Goal: Task Accomplishment & Management: Manage account settings

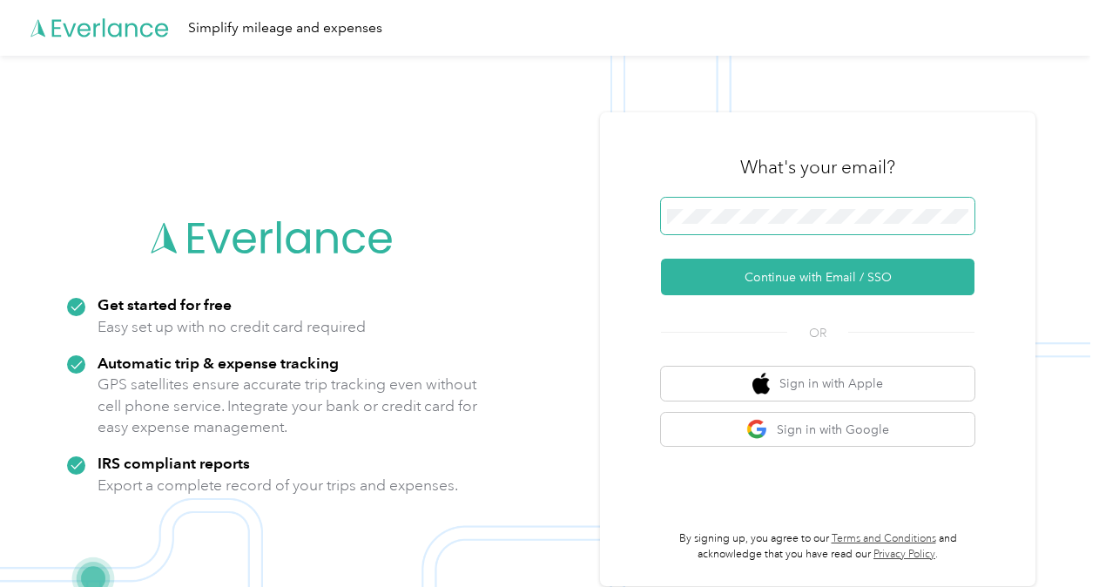
click at [815, 230] on span at bounding box center [817, 216] width 313 height 37
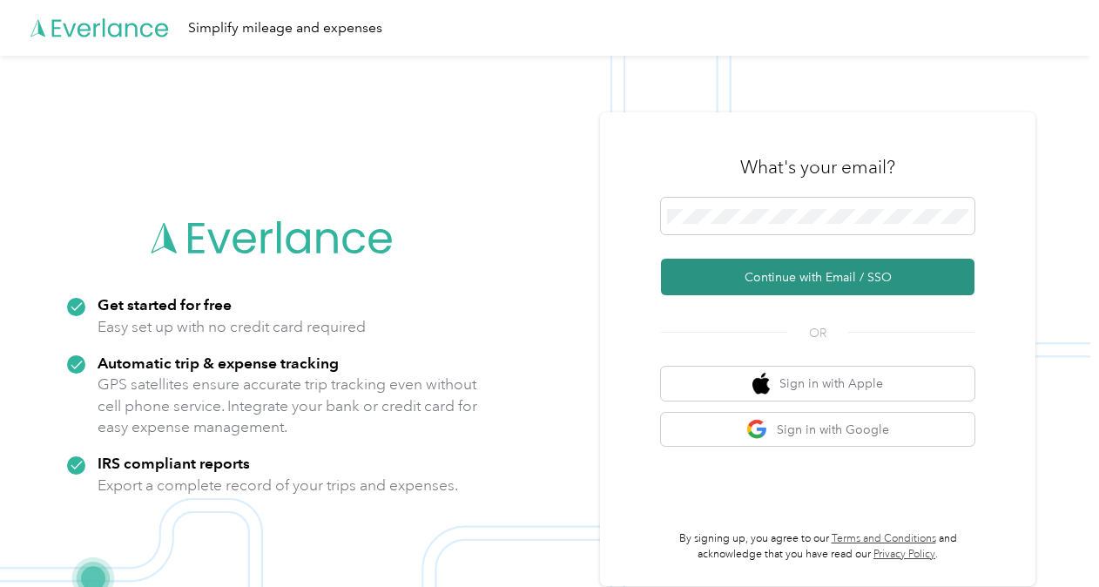
click at [817, 282] on button "Continue with Email / SSO" at bounding box center [817, 277] width 313 height 37
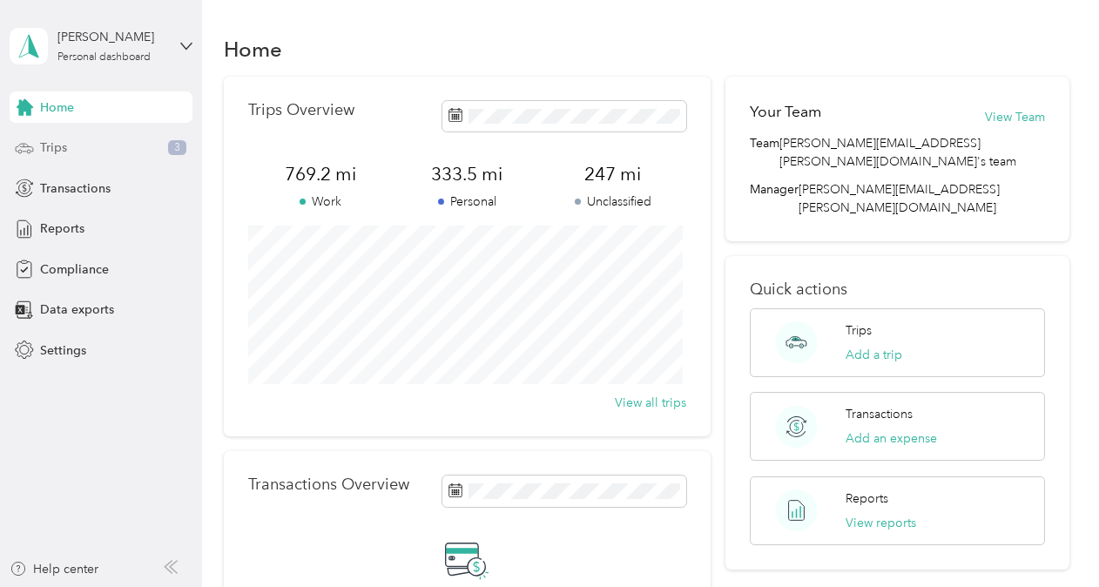
click at [134, 138] on div "Trips 3" at bounding box center [101, 147] width 183 height 31
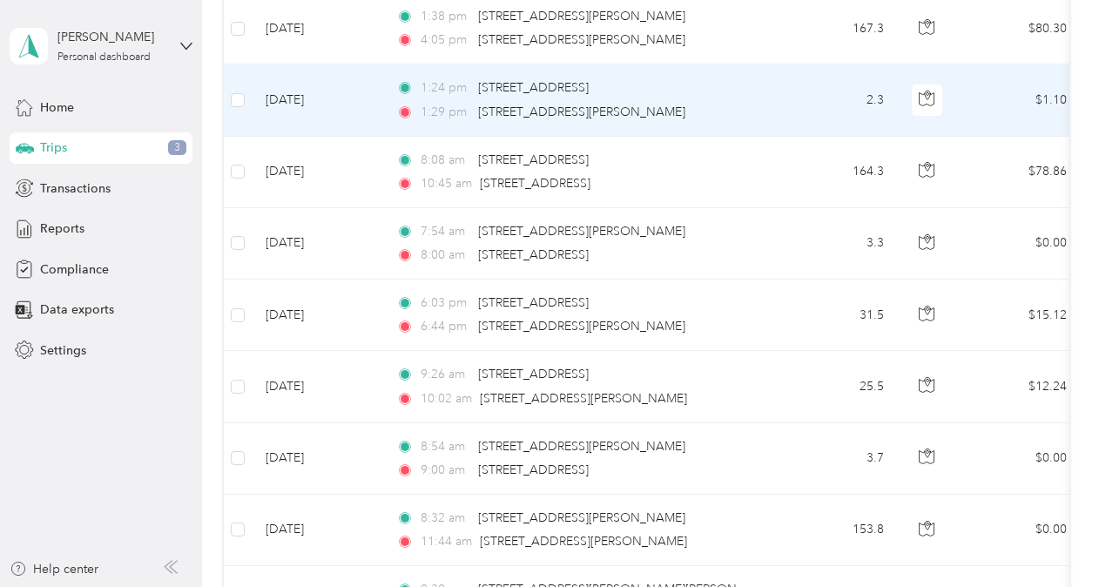
scroll to position [696, 0]
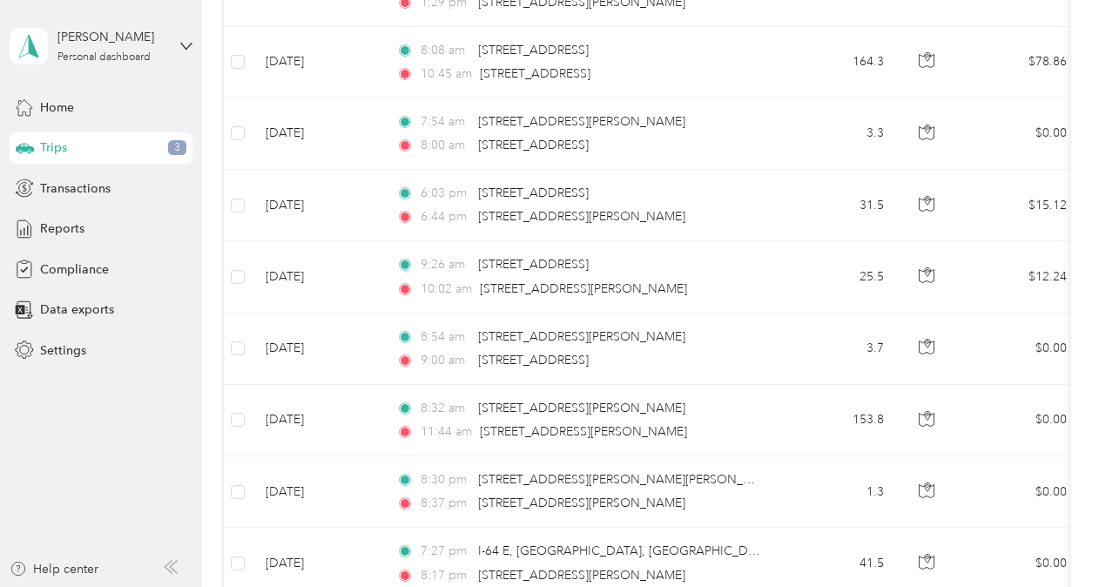
click at [185, 150] on span "3" at bounding box center [177, 148] width 18 height 16
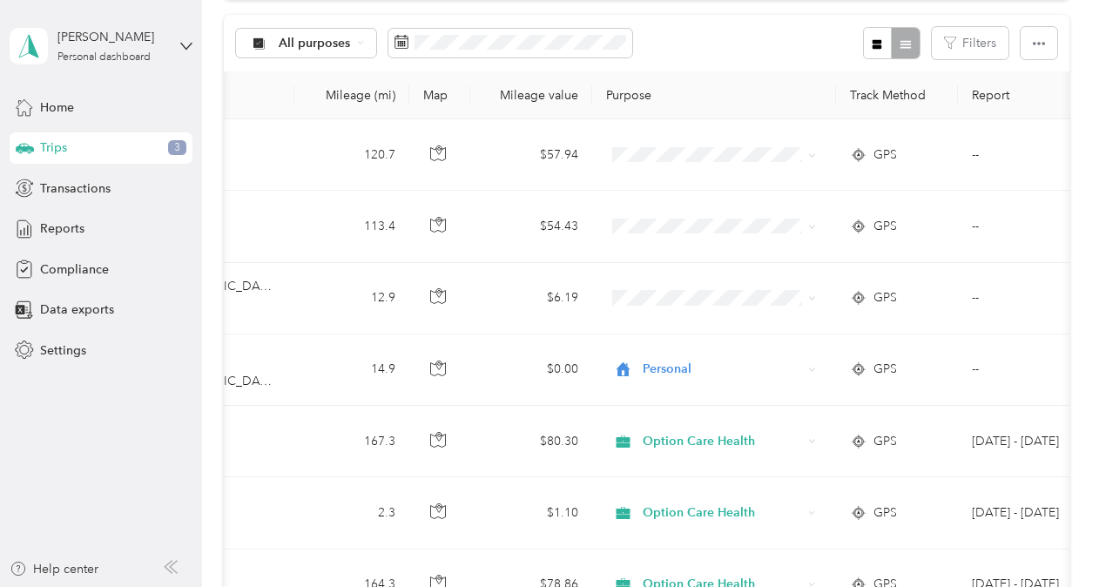
scroll to position [0, 601]
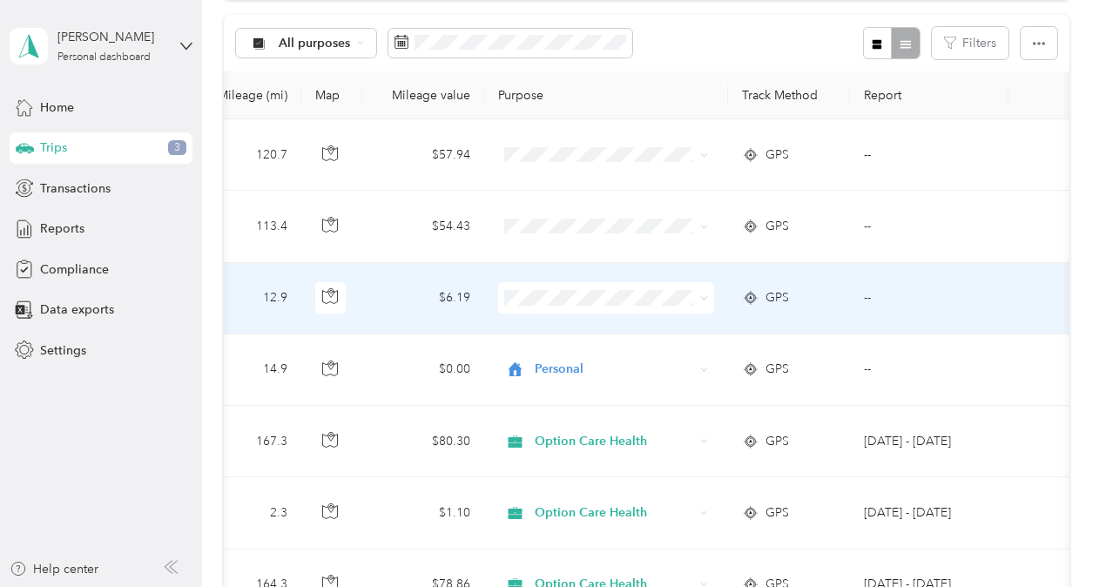
drag, startPoint x: 486, startPoint y: 279, endPoint x: 992, endPoint y: 314, distance: 507.9
click at [992, 314] on tr "Aug 31, 2025 2:06 pm 1958–1978 Walmart Way, Midlothian, VA 2:27 pm 6537 Hammock…" at bounding box center [348, 298] width 1442 height 71
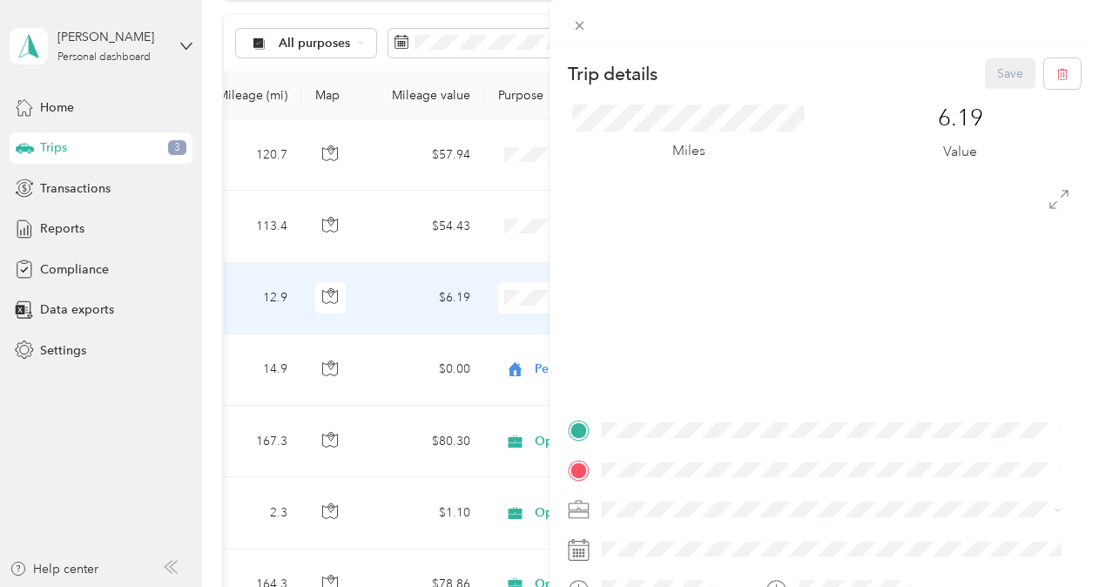
click at [514, 296] on div "Trip details Save This trip cannot be edited because it is either under review,…" at bounding box center [549, 293] width 1099 height 587
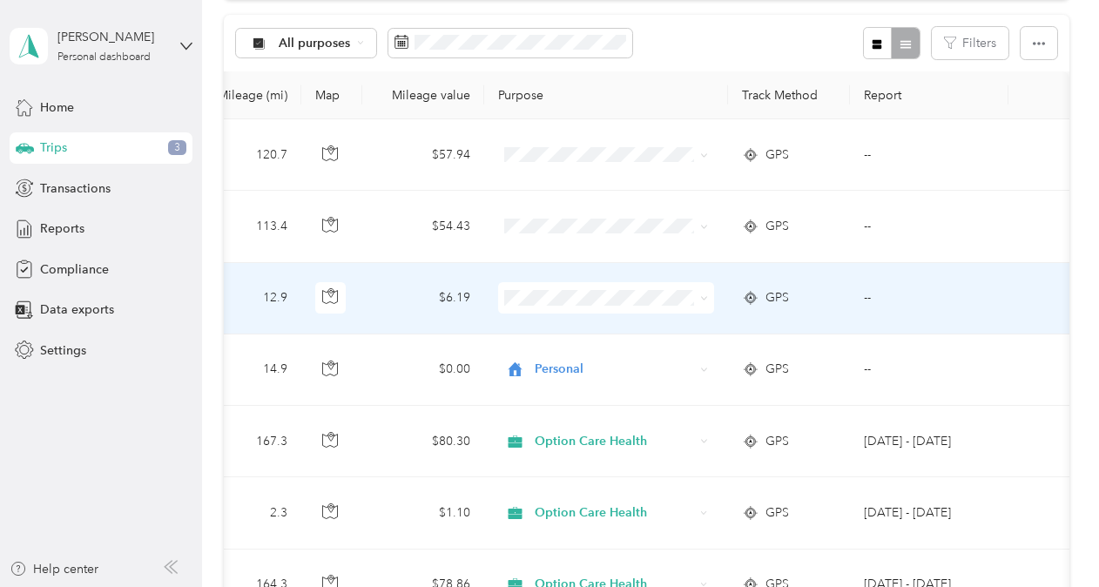
click at [552, 366] on li "Personal" at bounding box center [601, 359] width 216 height 30
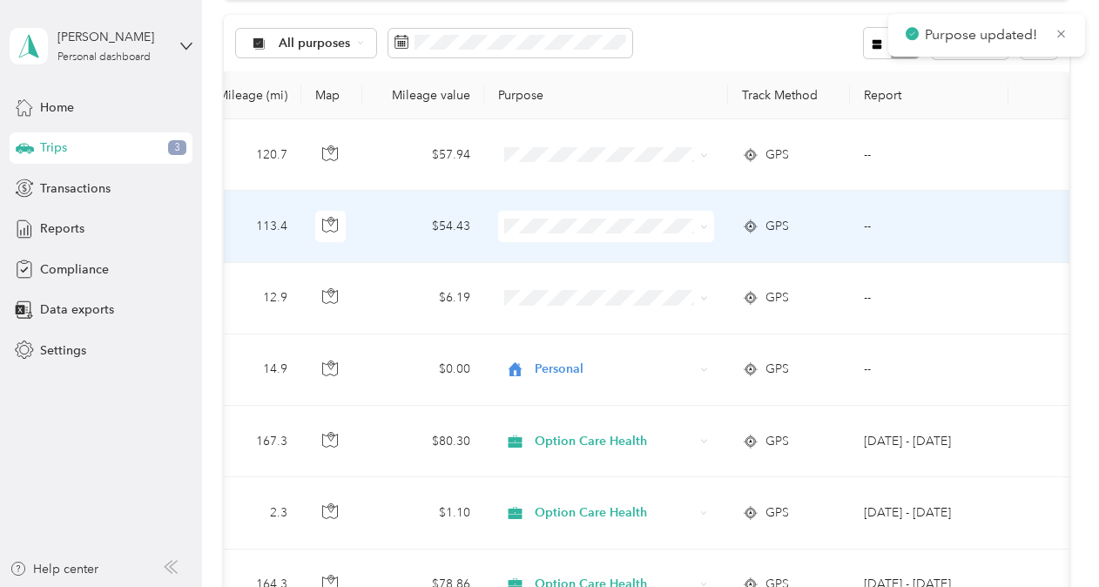
drag, startPoint x: 562, startPoint y: 280, endPoint x: 545, endPoint y: 189, distance: 93.1
click at [561, 274] on span "Personal" at bounding box center [616, 283] width 161 height 18
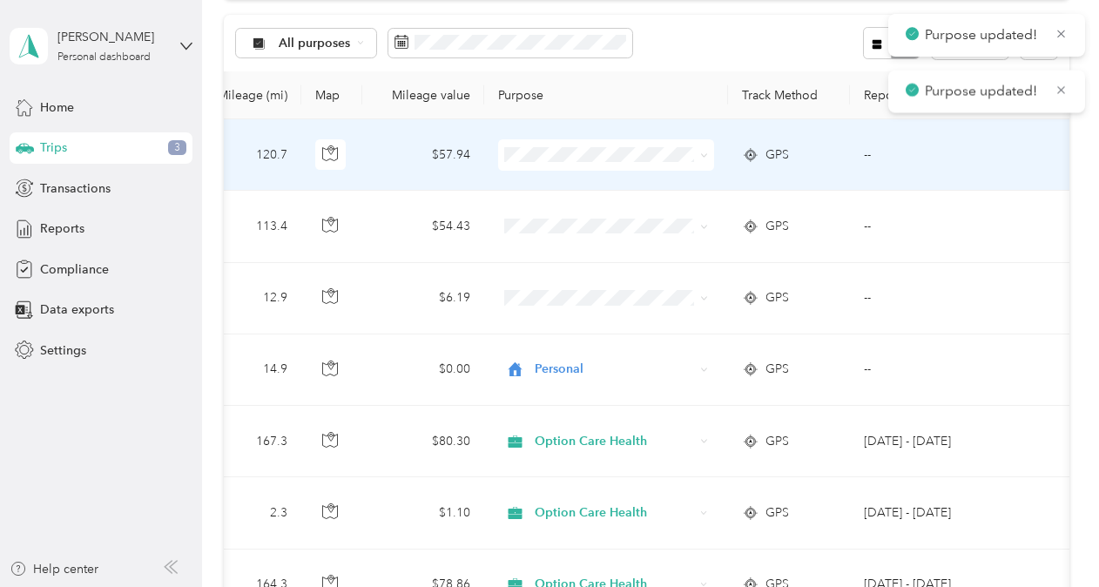
click at [570, 218] on li "Personal" at bounding box center [601, 213] width 216 height 30
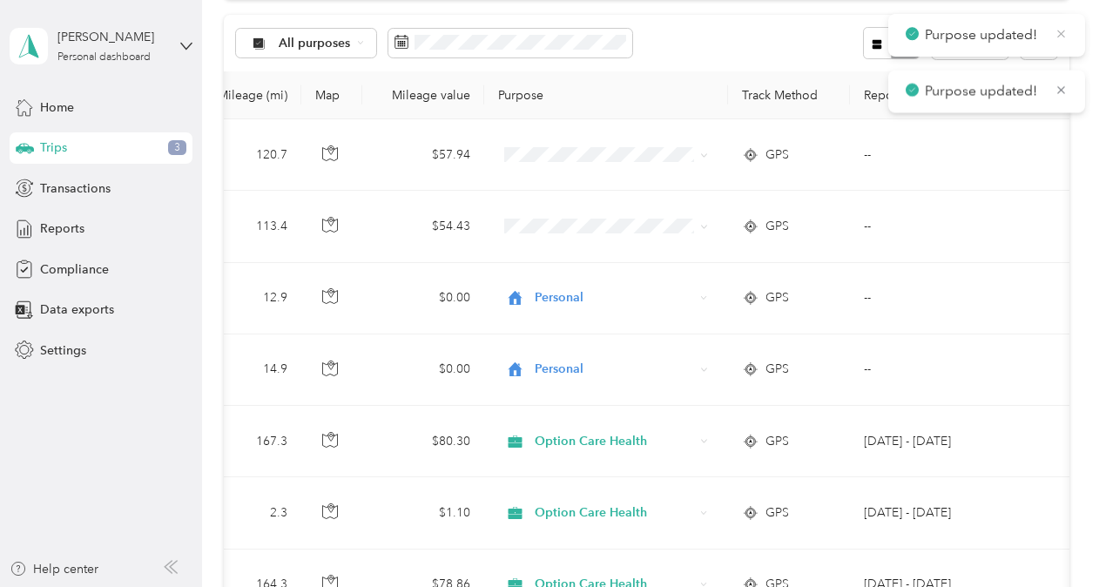
click at [1063, 38] on icon at bounding box center [1060, 34] width 13 height 16
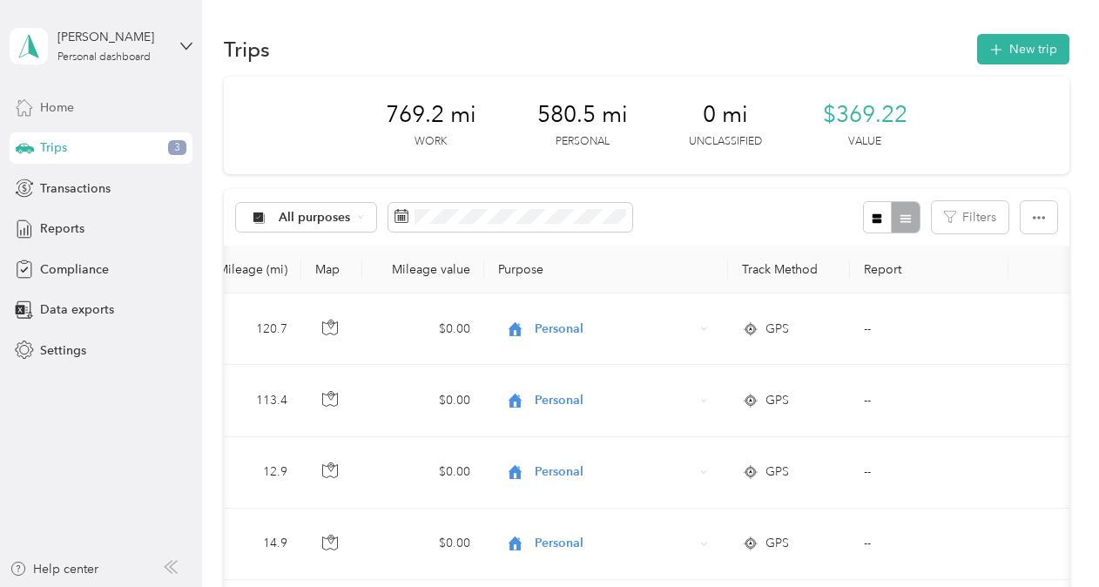
click at [64, 118] on div "Home" at bounding box center [101, 106] width 183 height 31
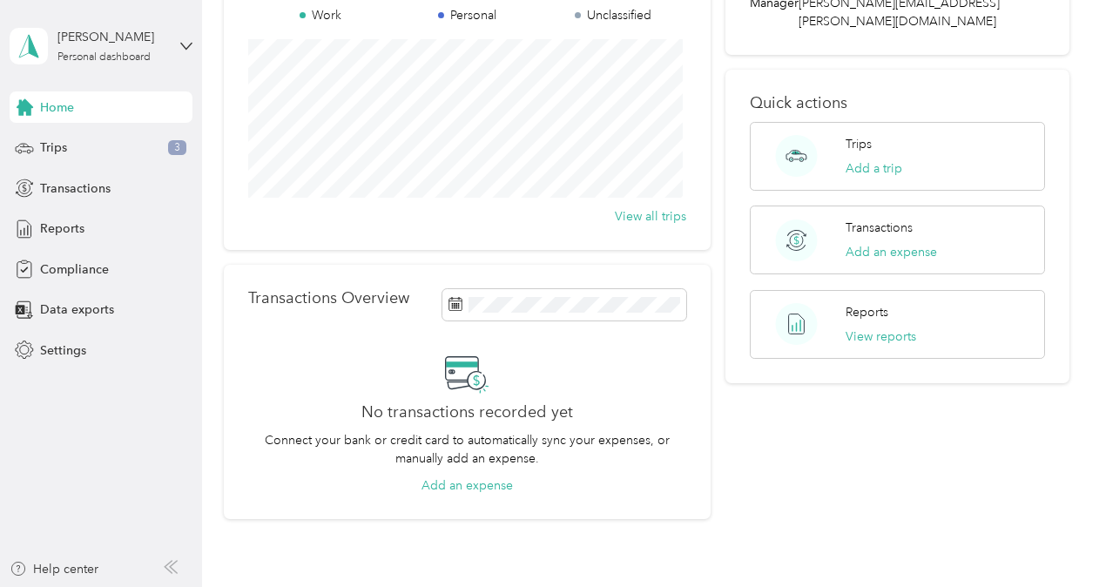
scroll to position [261, 0]
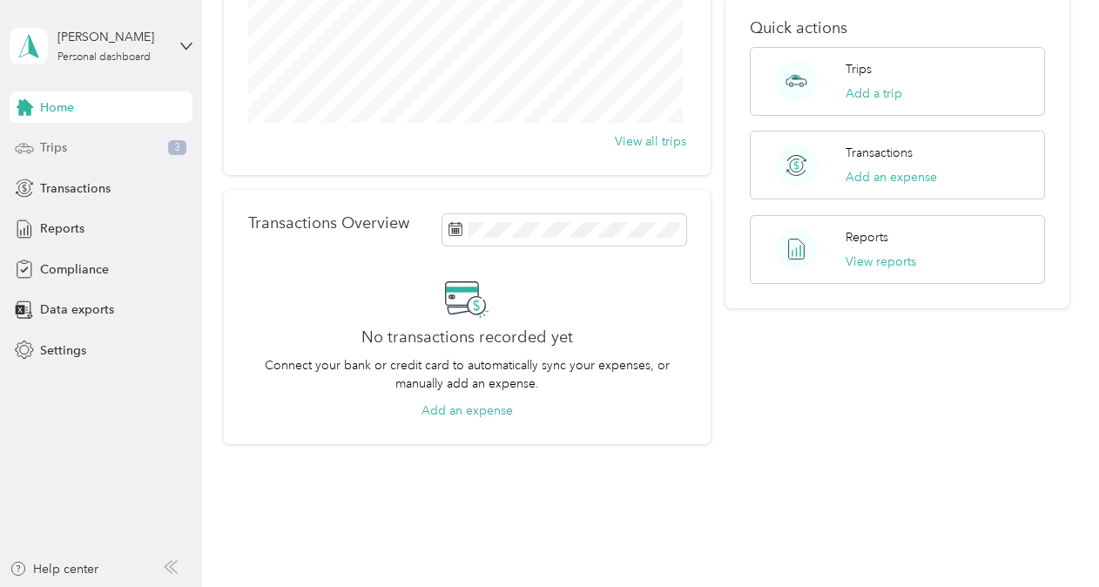
click at [84, 156] on div "Trips 3" at bounding box center [101, 147] width 183 height 31
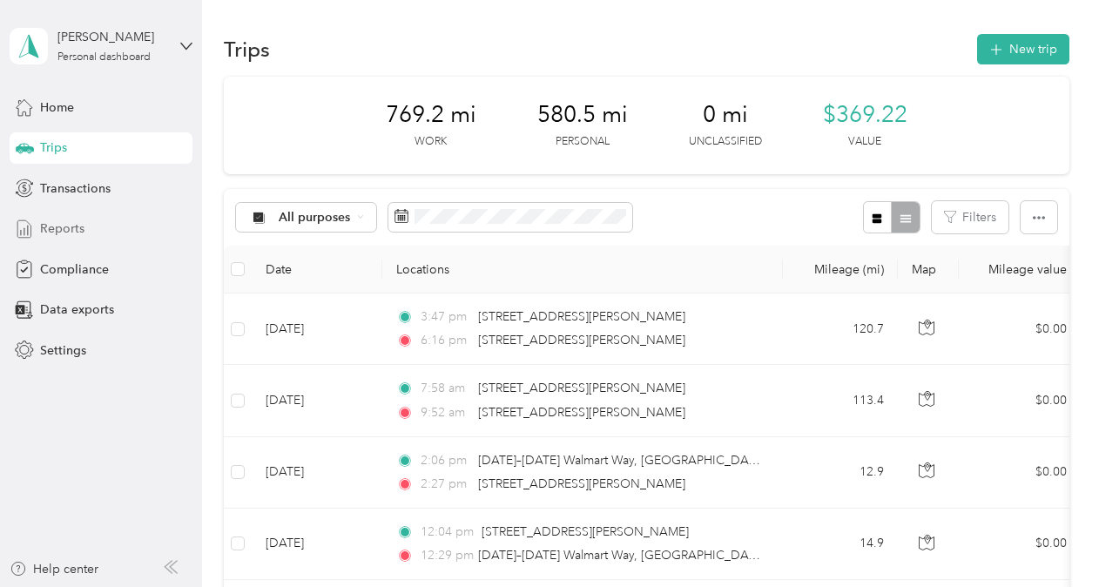
click at [104, 221] on div "Reports" at bounding box center [101, 228] width 183 height 31
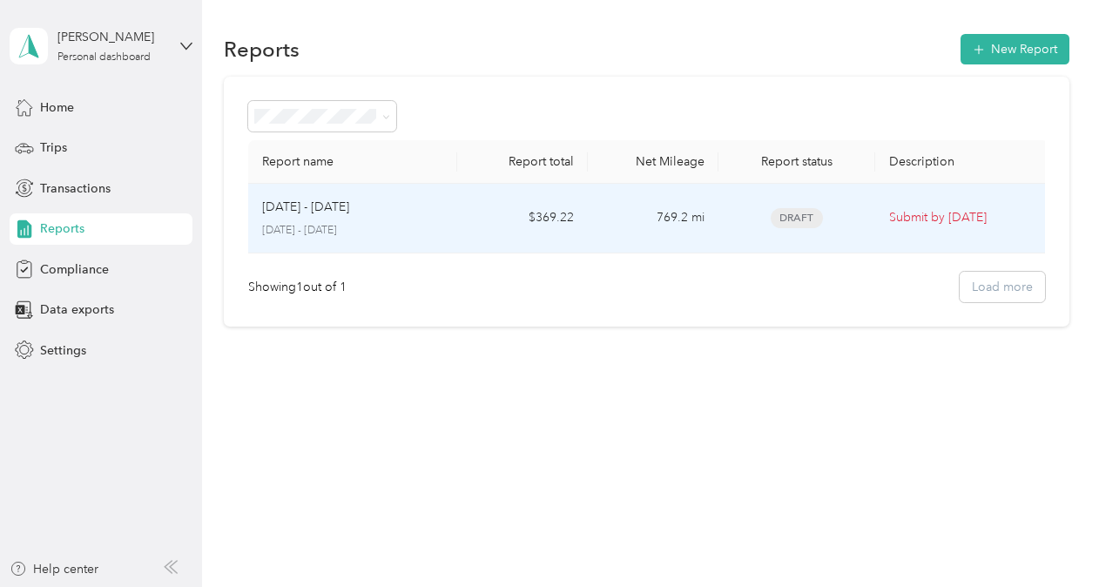
click at [679, 233] on td "769.2 mi" at bounding box center [653, 219] width 131 height 70
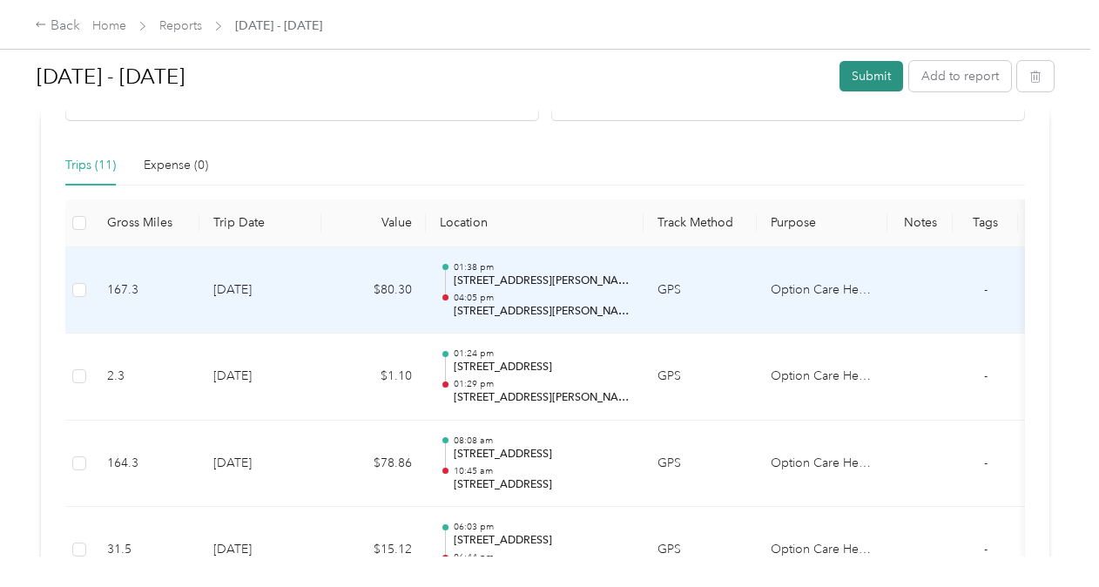
scroll to position [346, 0]
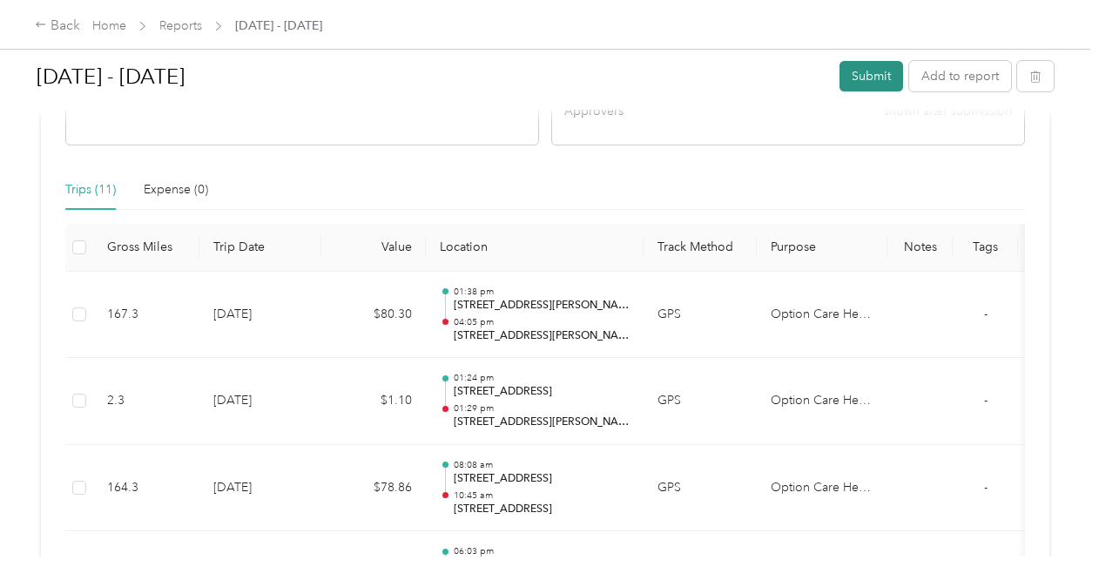
click at [870, 73] on button "Submit" at bounding box center [871, 76] width 64 height 30
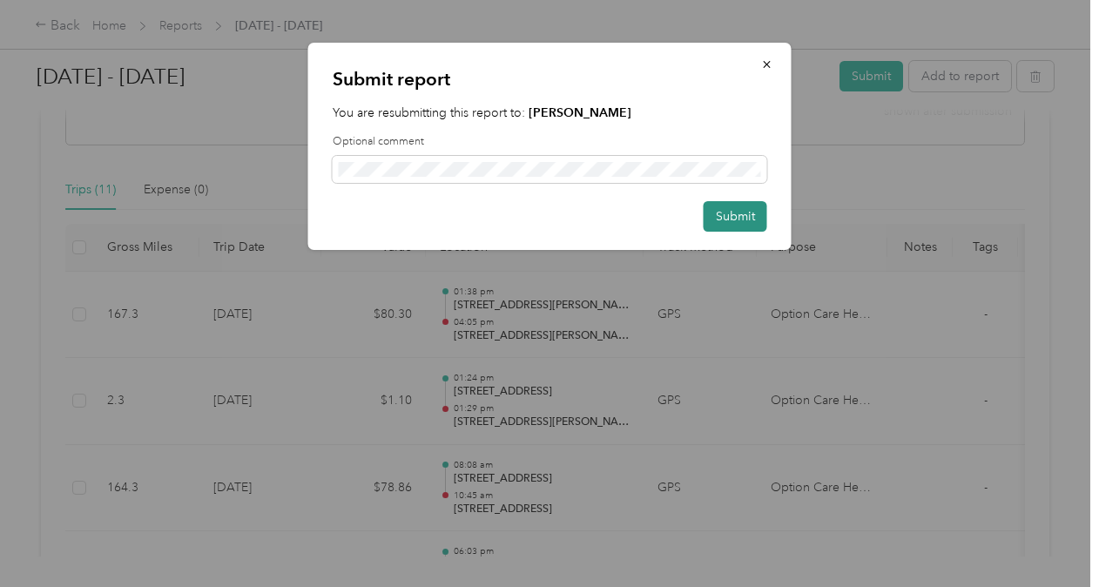
click at [723, 214] on button "Submit" at bounding box center [735, 216] width 64 height 30
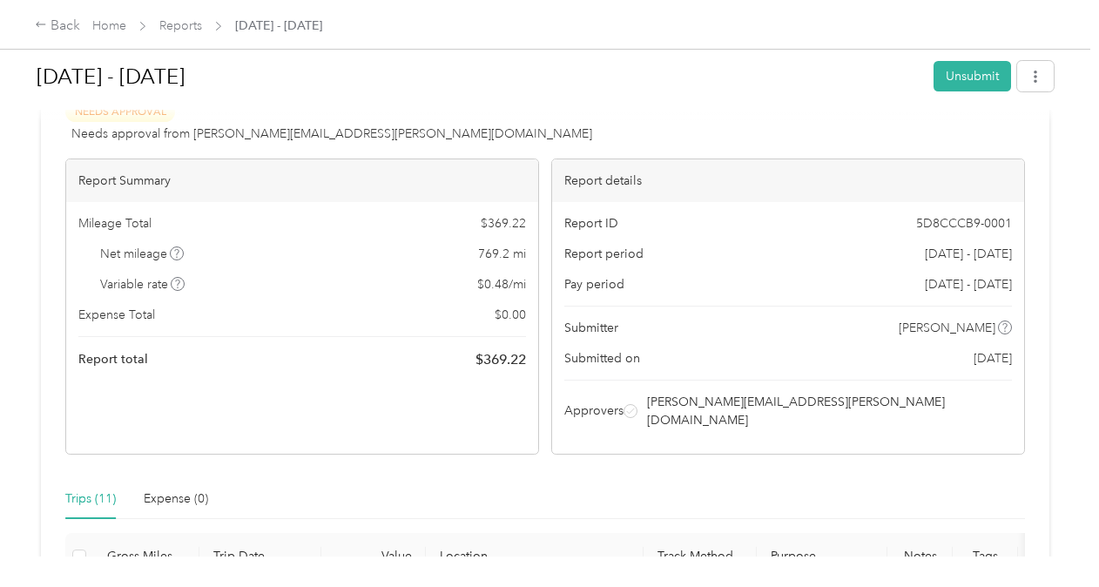
scroll to position [0, 0]
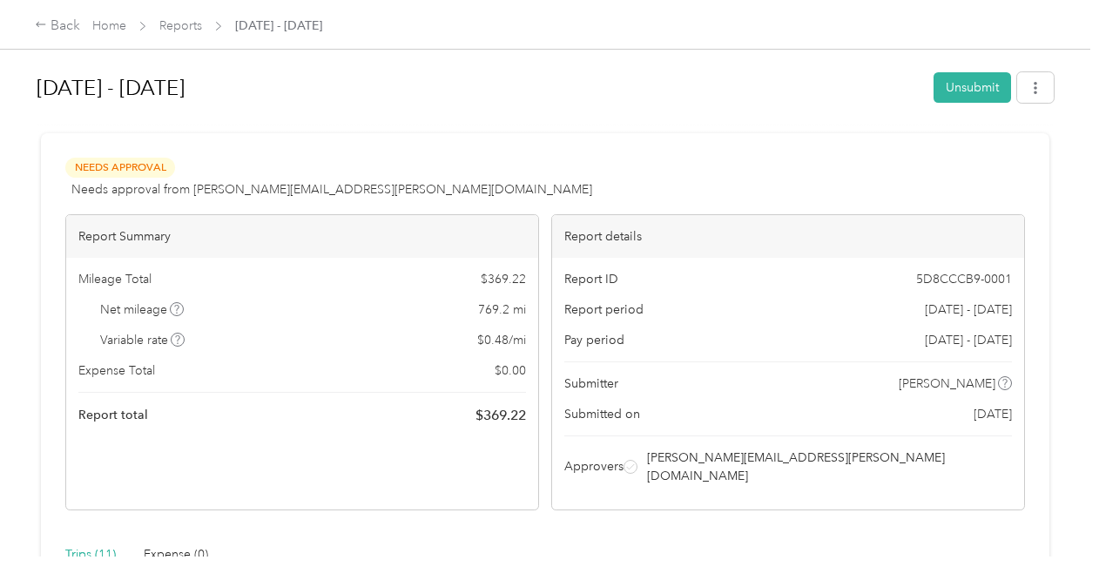
drag, startPoint x: 155, startPoint y: 75, endPoint x: 124, endPoint y: 53, distance: 38.2
click at [154, 73] on h1 "Aug 1 - 31, 2025" at bounding box center [479, 88] width 885 height 42
click at [26, 25] on div "Back Home Reports Aug 1 - 31, 2025" at bounding box center [549, 24] width 1099 height 49
click at [41, 21] on icon at bounding box center [41, 24] width 12 height 12
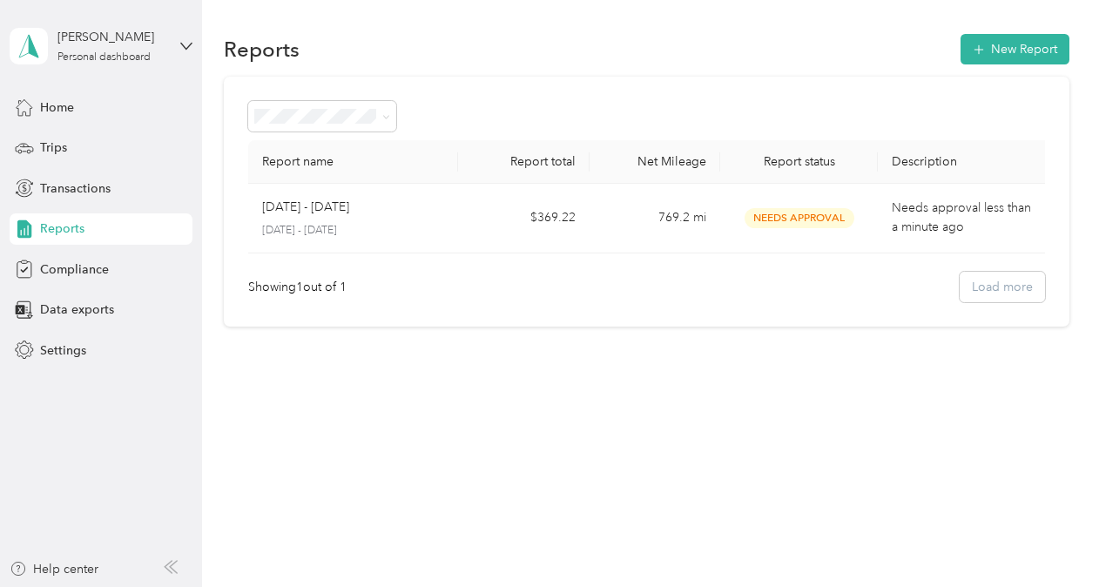
drag, startPoint x: 91, startPoint y: 202, endPoint x: 87, endPoint y: 218, distance: 16.1
click at [91, 202] on div "Transactions" at bounding box center [101, 187] width 183 height 31
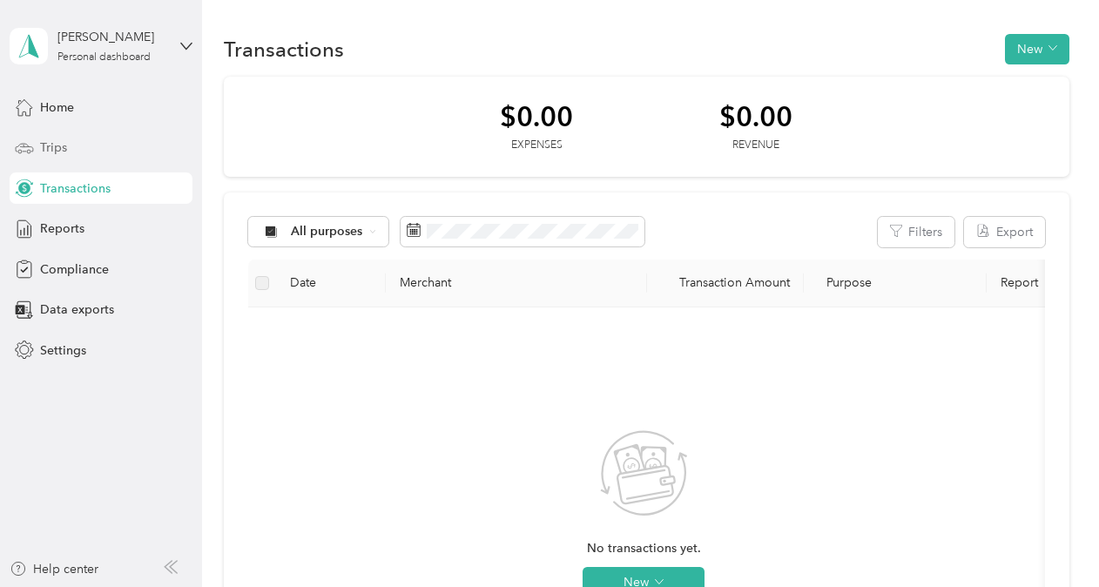
click at [56, 149] on span "Trips" at bounding box center [53, 147] width 27 height 18
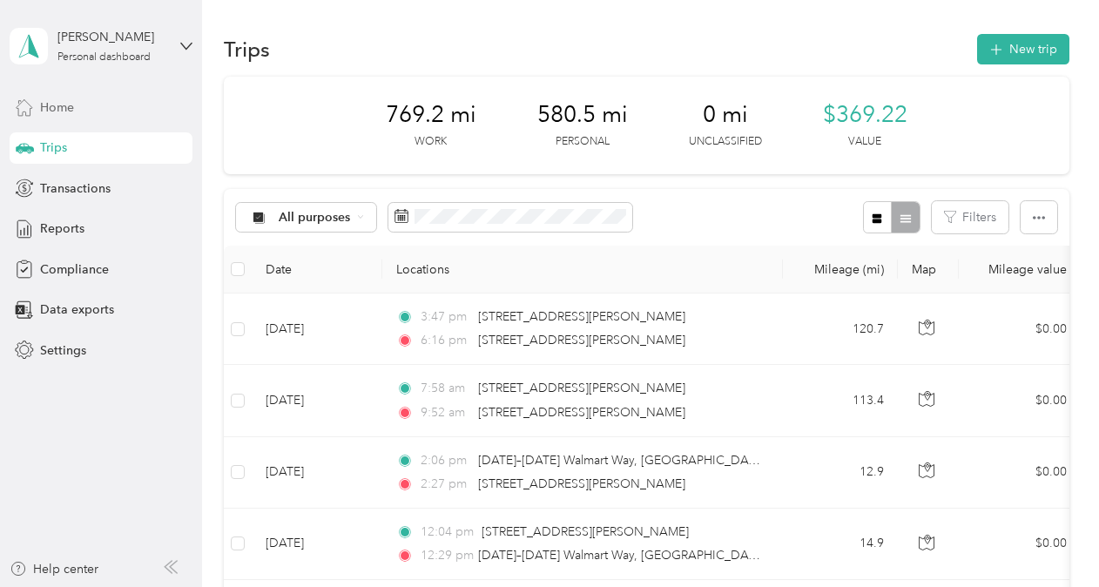
click at [80, 113] on div "Home" at bounding box center [101, 106] width 183 height 31
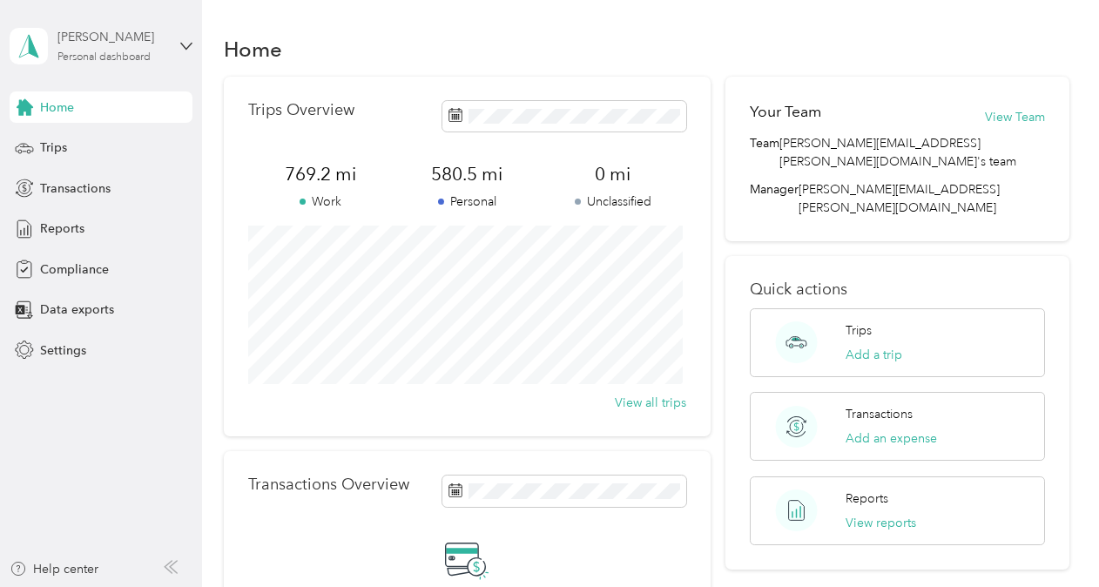
click at [131, 59] on div "Personal dashboard" at bounding box center [103, 57] width 93 height 10
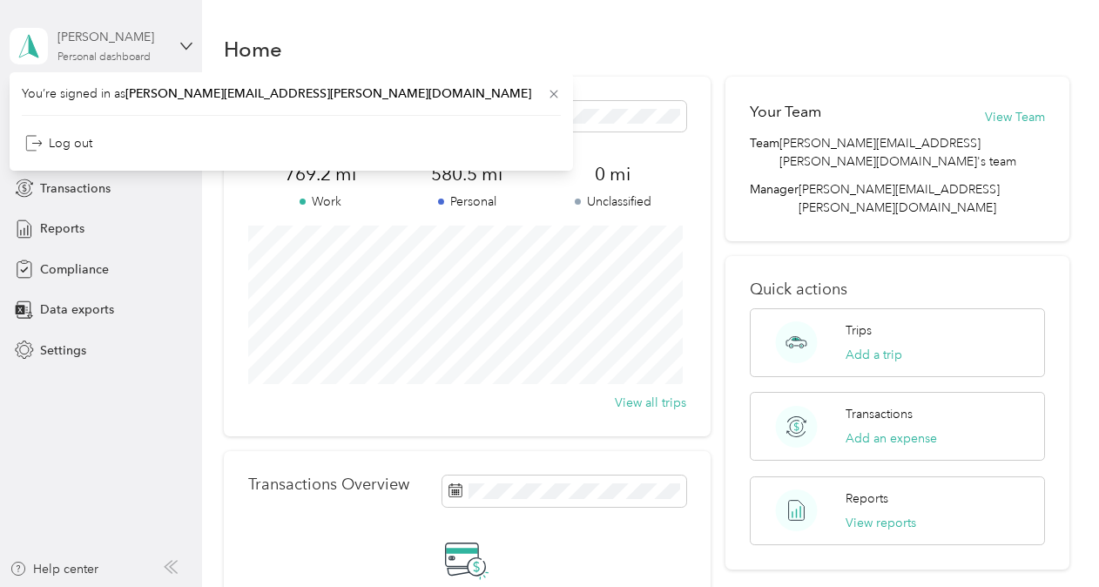
click at [131, 59] on div "Personal dashboard" at bounding box center [103, 57] width 93 height 10
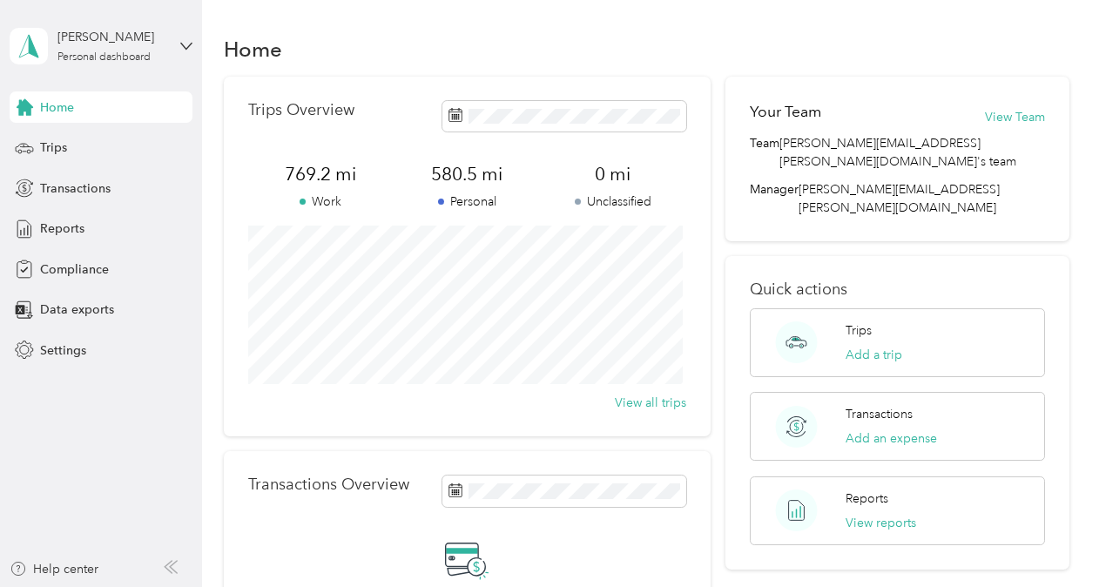
drag, startPoint x: 837, startPoint y: 144, endPoint x: 850, endPoint y: 136, distance: 15.2
click at [844, 138] on span "katherine.mcdowell@optioncare.com's team" at bounding box center [911, 152] width 265 height 37
drag, startPoint x: 850, startPoint y: 136, endPoint x: 1010, endPoint y: 111, distance: 162.0
click at [1010, 111] on button "View Team" at bounding box center [1015, 117] width 60 height 18
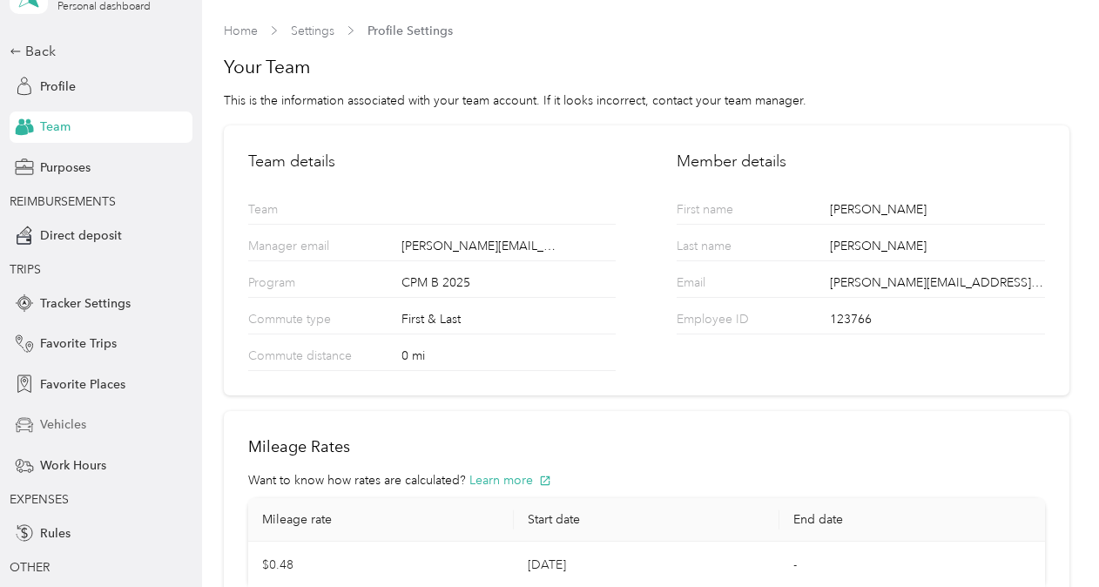
scroll to position [87, 0]
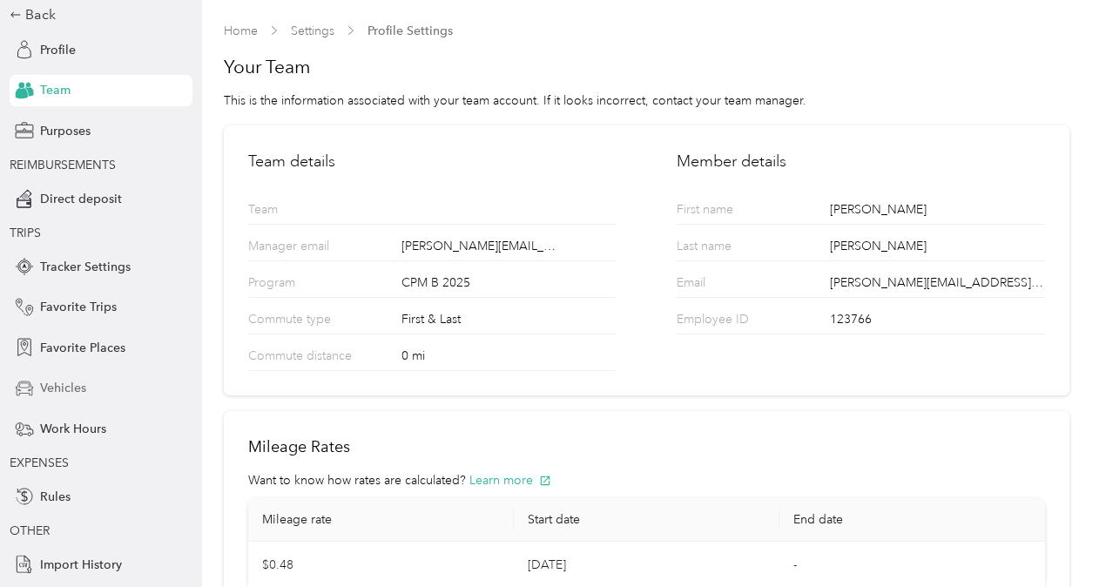
click at [102, 398] on div "Vehicles" at bounding box center [101, 388] width 183 height 31
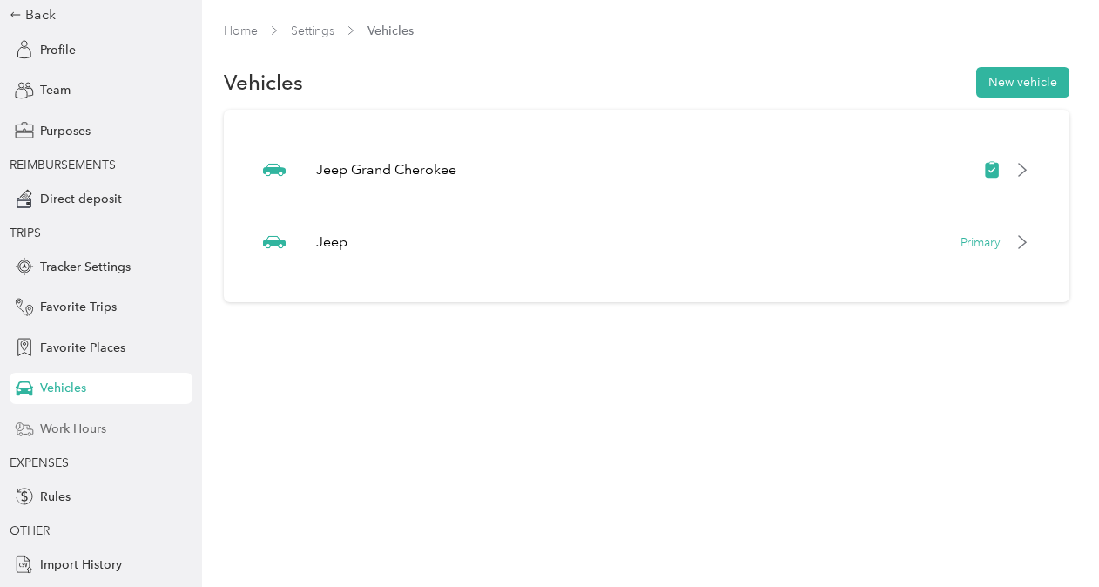
click at [93, 437] on span "Work Hours" at bounding box center [73, 429] width 66 height 18
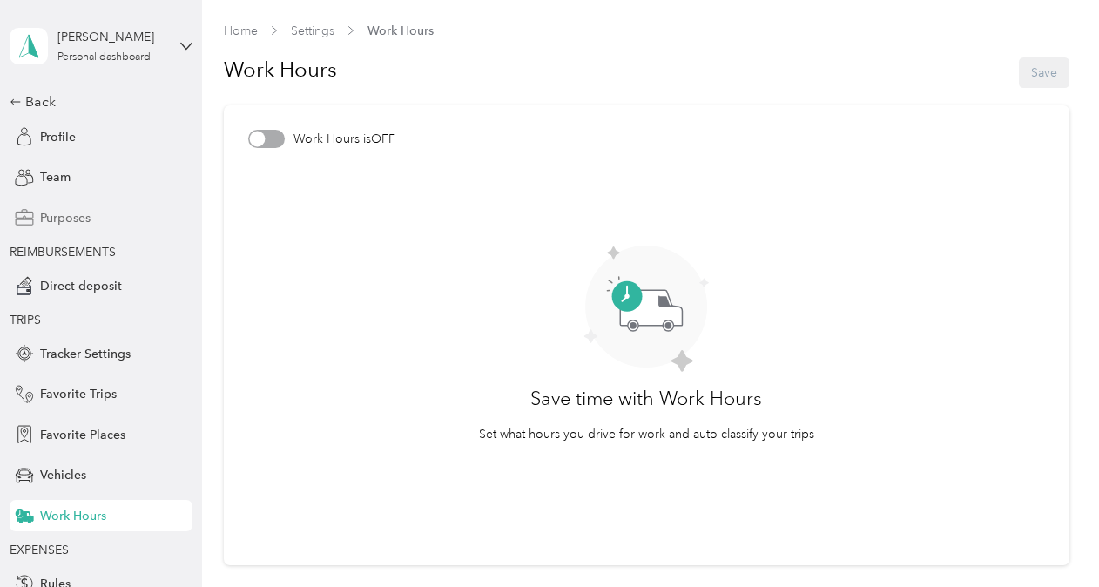
click at [59, 216] on span "Purposes" at bounding box center [65, 218] width 50 height 18
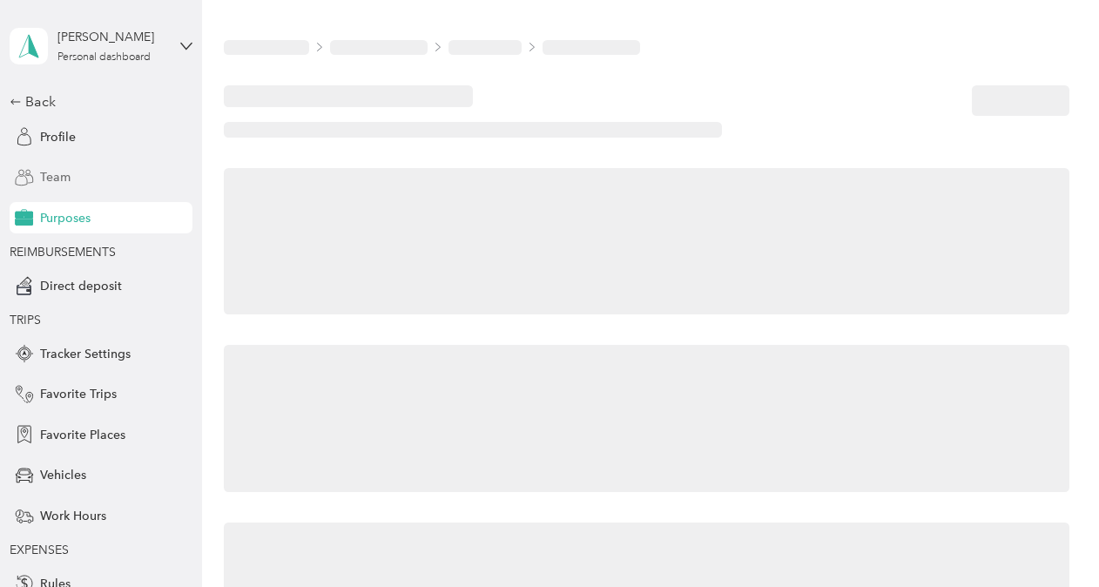
click at [54, 185] on span "Team" at bounding box center [55, 177] width 30 height 18
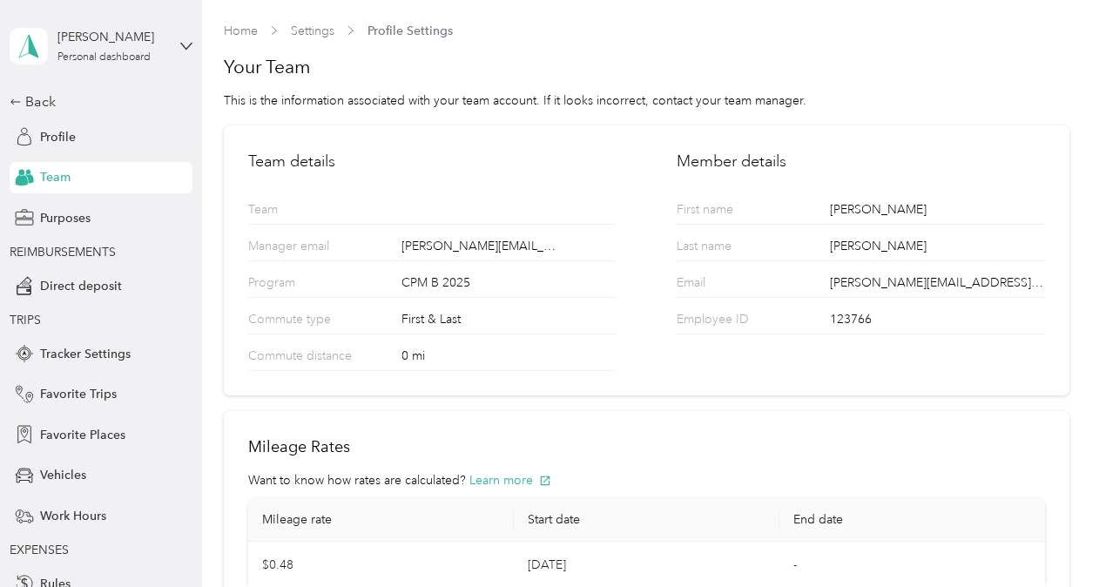
click at [52, 179] on span "Team" at bounding box center [55, 177] width 30 height 18
